Goal: Find specific page/section: Find specific page/section

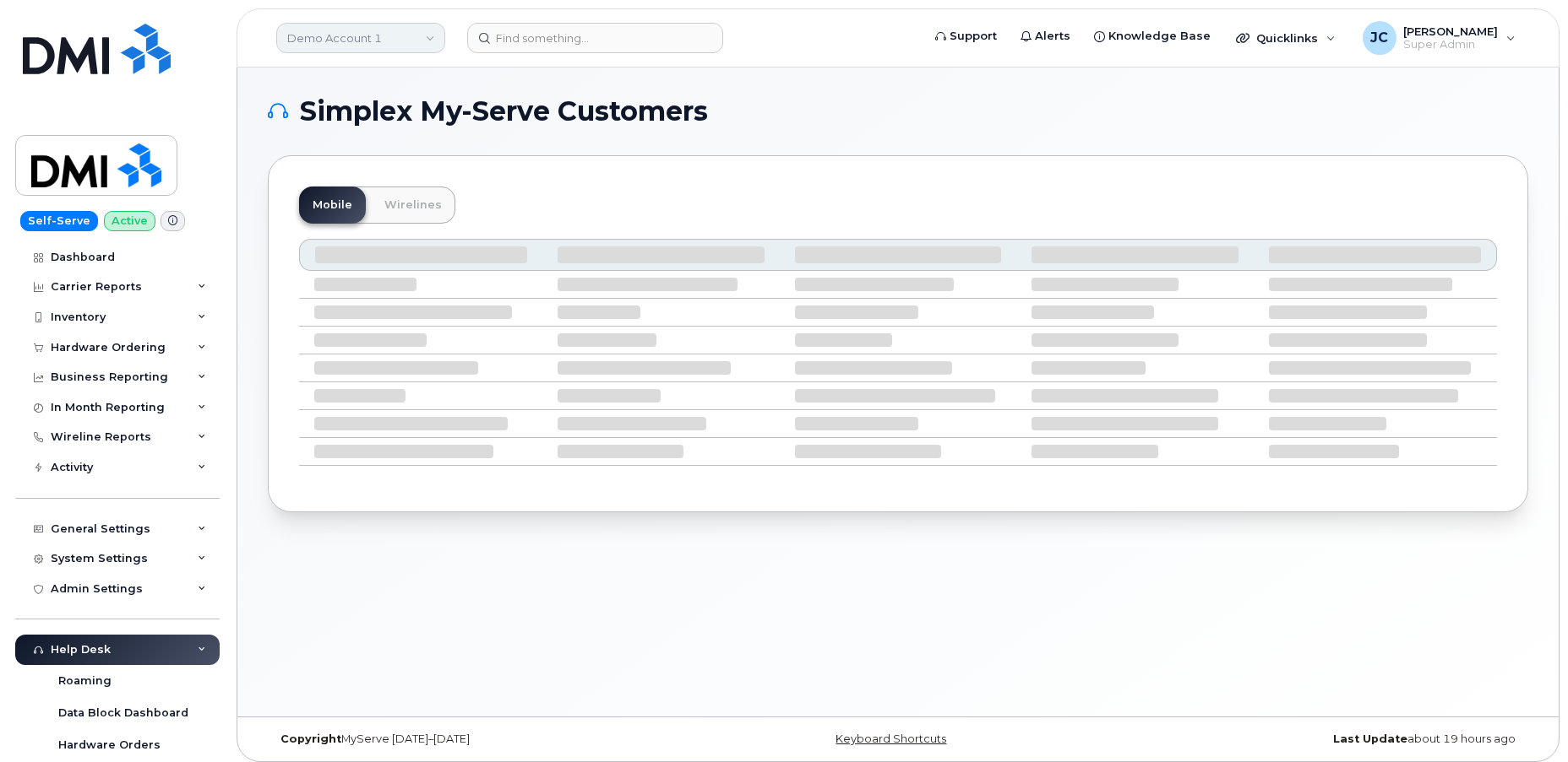
click at [332, 49] on link "Demo Account 1" at bounding box center [361, 38] width 169 height 31
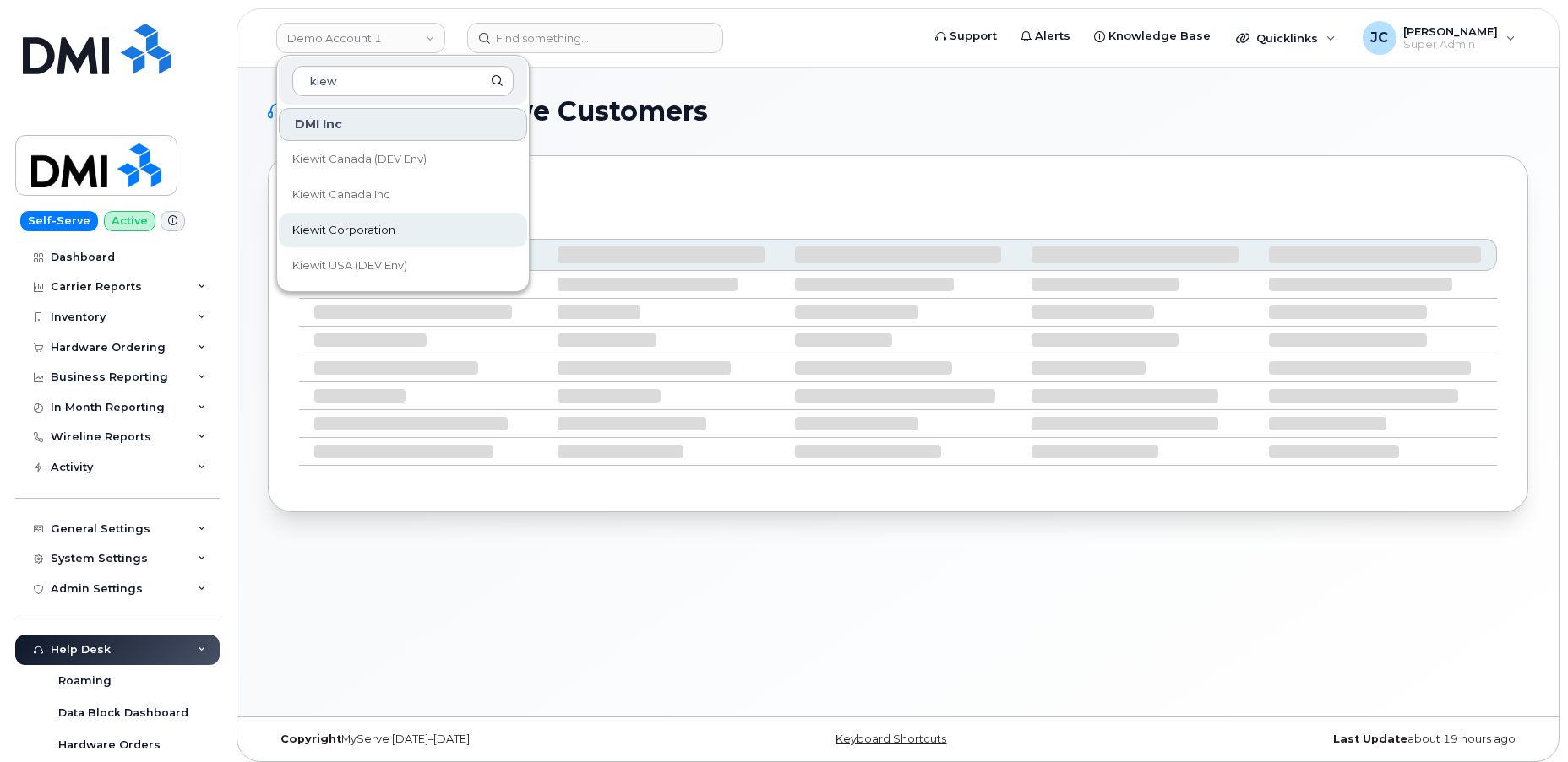
type input "kiew"
click at [370, 226] on span "Kiewit Corporation" at bounding box center [343, 230] width 103 height 17
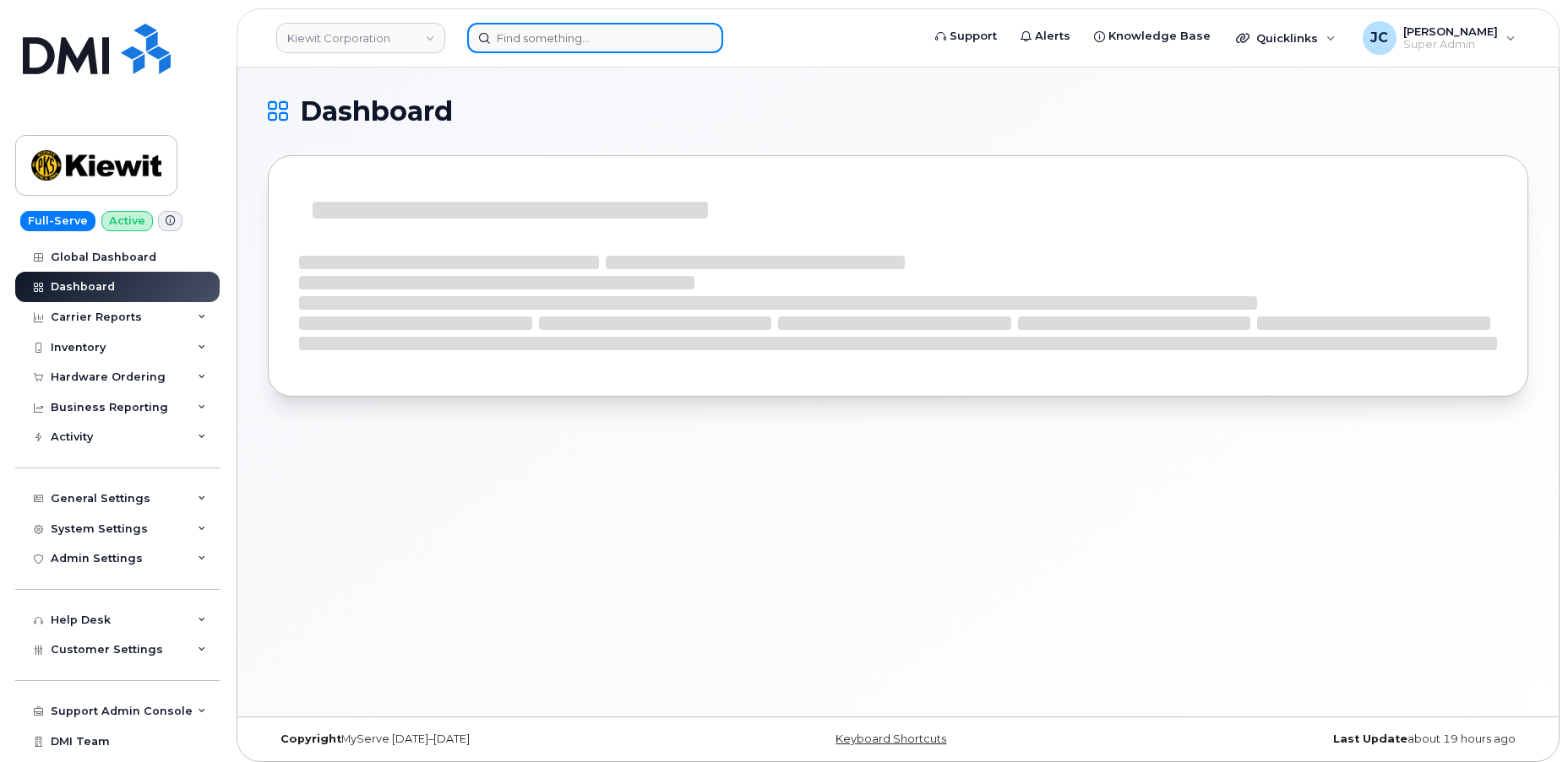
click at [563, 37] on input at bounding box center [594, 38] width 256 height 31
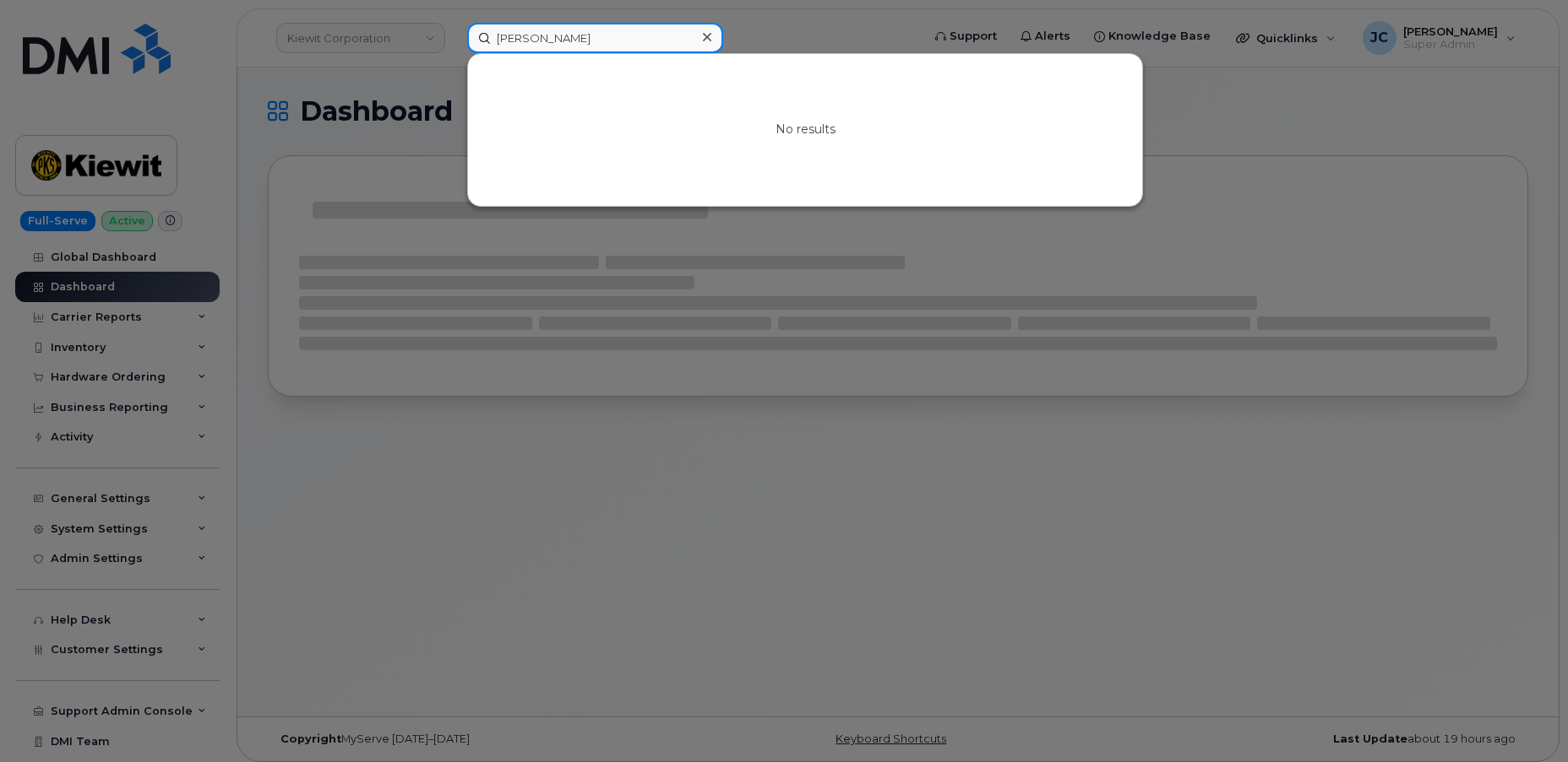
click at [590, 32] on input "[PERSON_NAME]" at bounding box center [594, 38] width 256 height 31
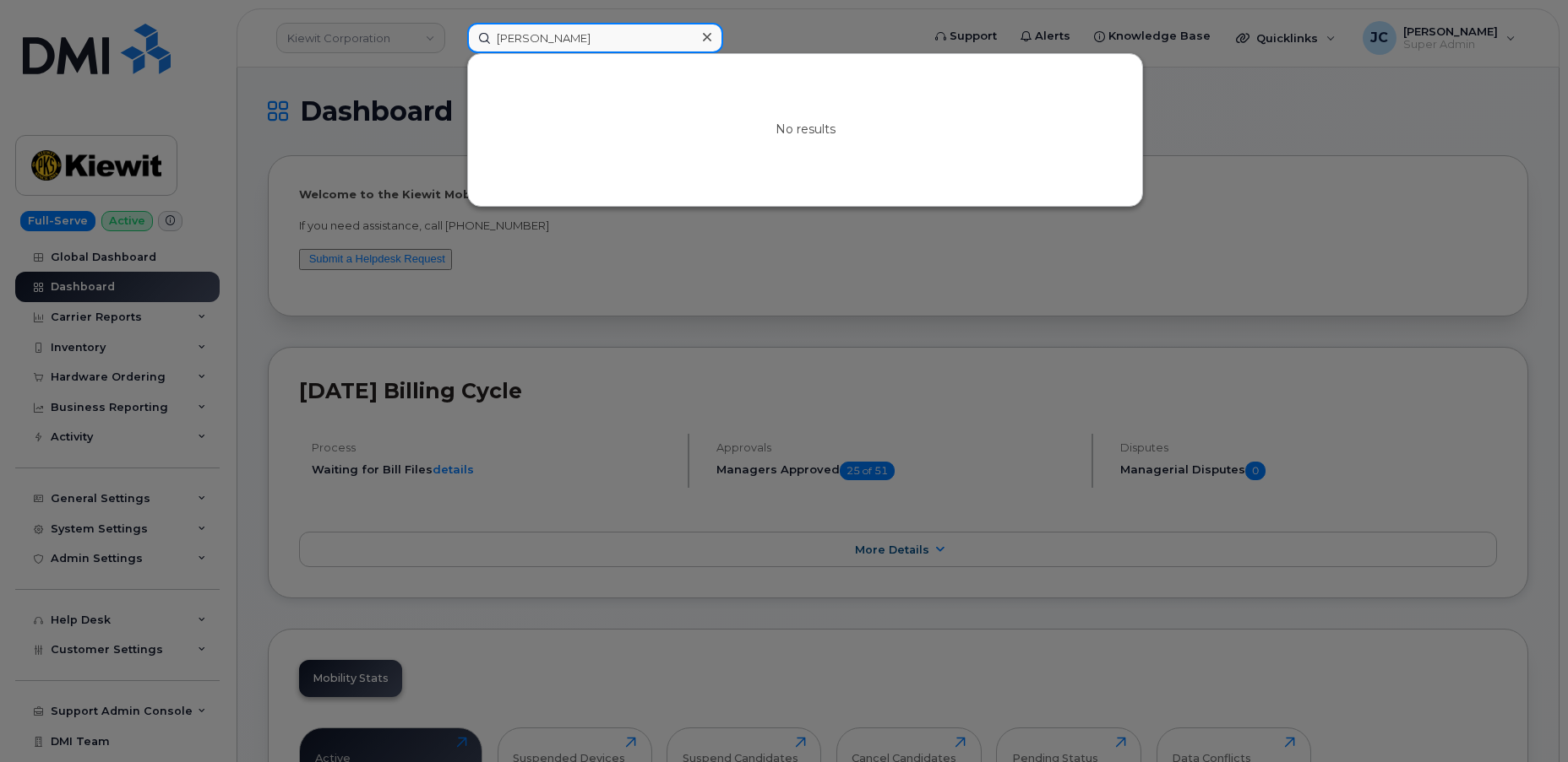
drag, startPoint x: 538, startPoint y: 40, endPoint x: 388, endPoint y: 37, distance: 150.0
click at [454, 37] on div "[PERSON_NAME] No results" at bounding box center [689, 38] width 470 height 31
paste input "408.384.5844"
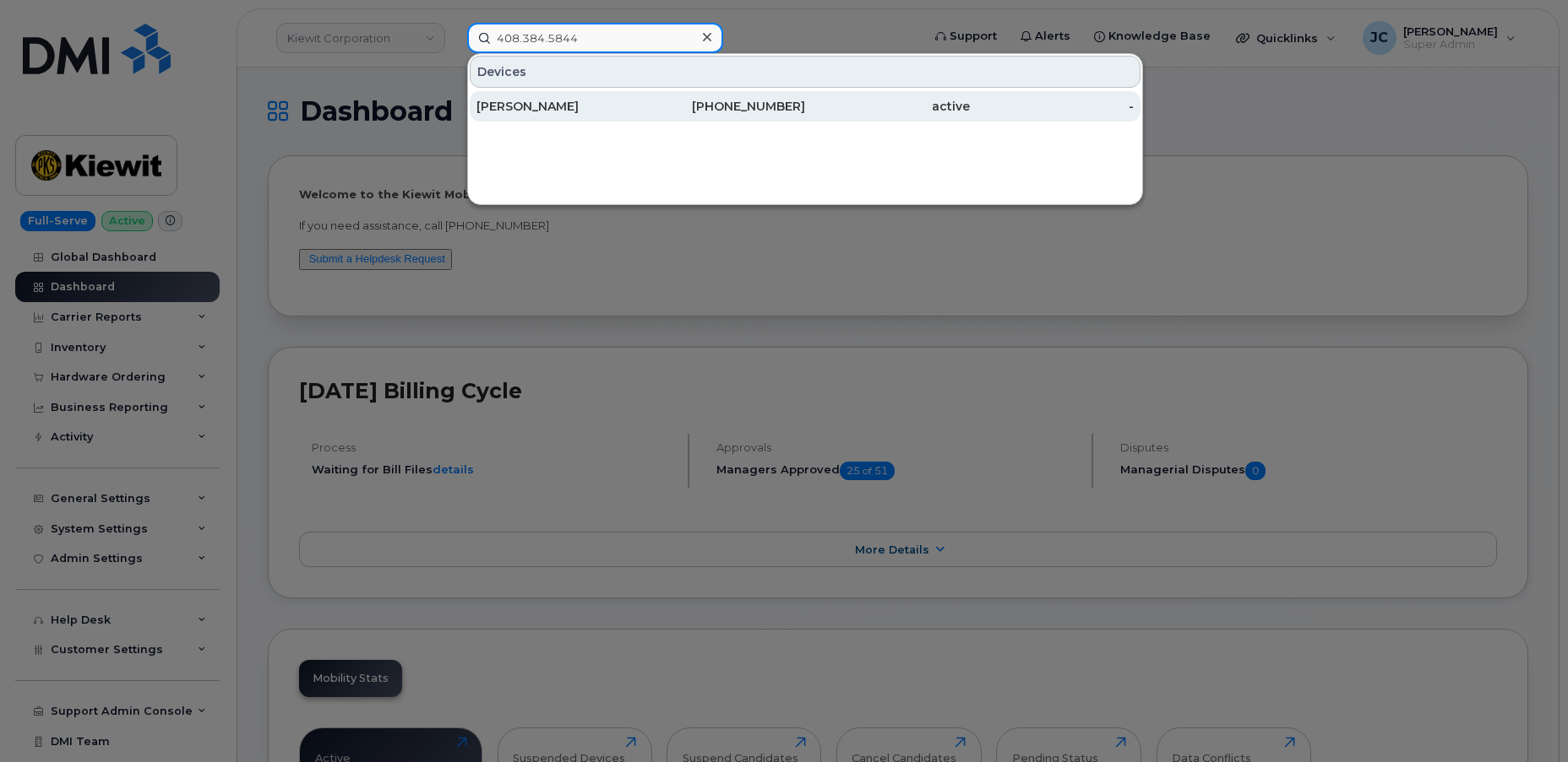
type input "408.384.5844"
click at [553, 103] on div "[PERSON_NAME]" at bounding box center [558, 105] width 164 height 17
